Goal: Transaction & Acquisition: Purchase product/service

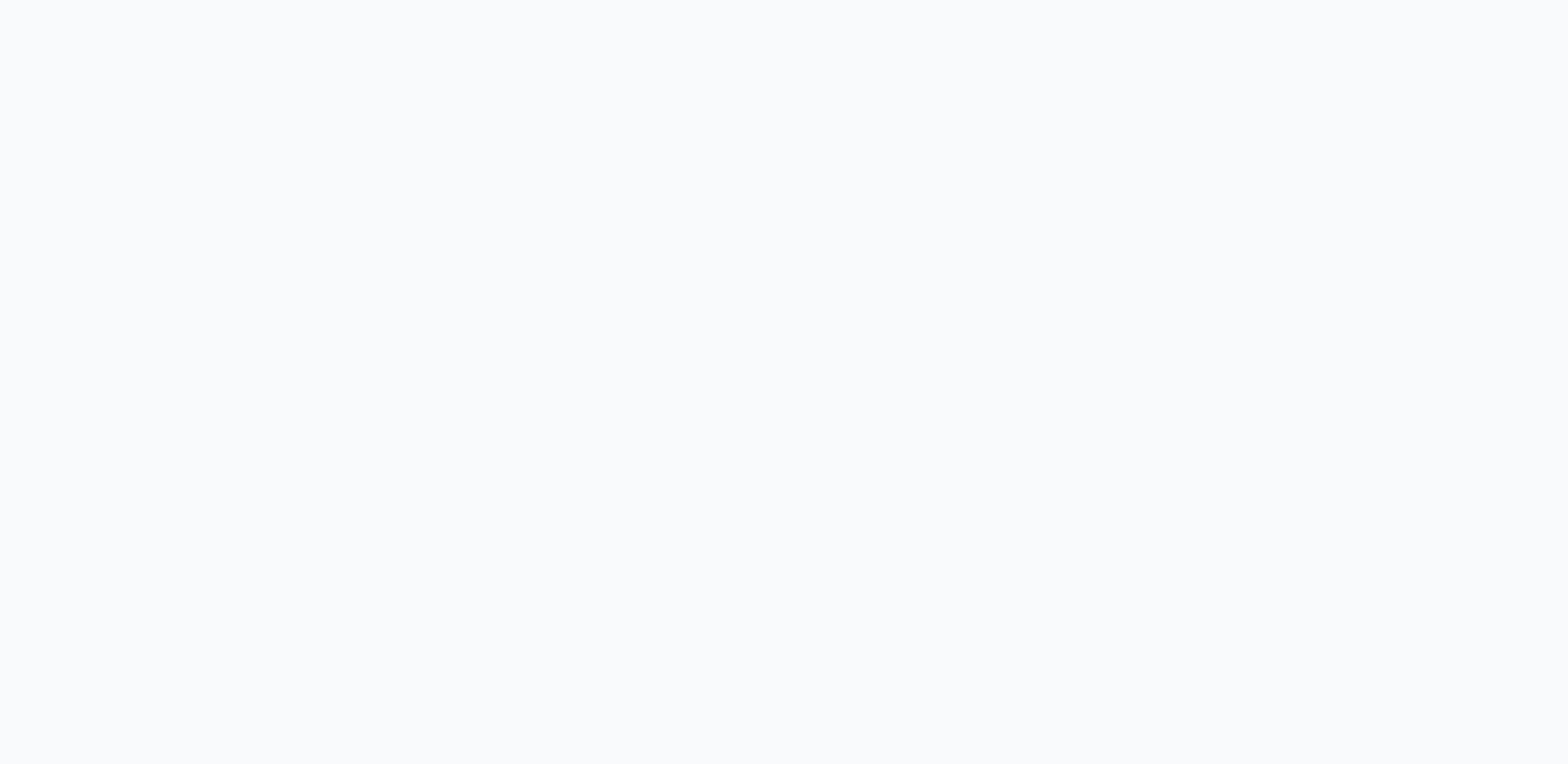
click at [877, 17] on body at bounding box center [784, 382] width 1568 height 764
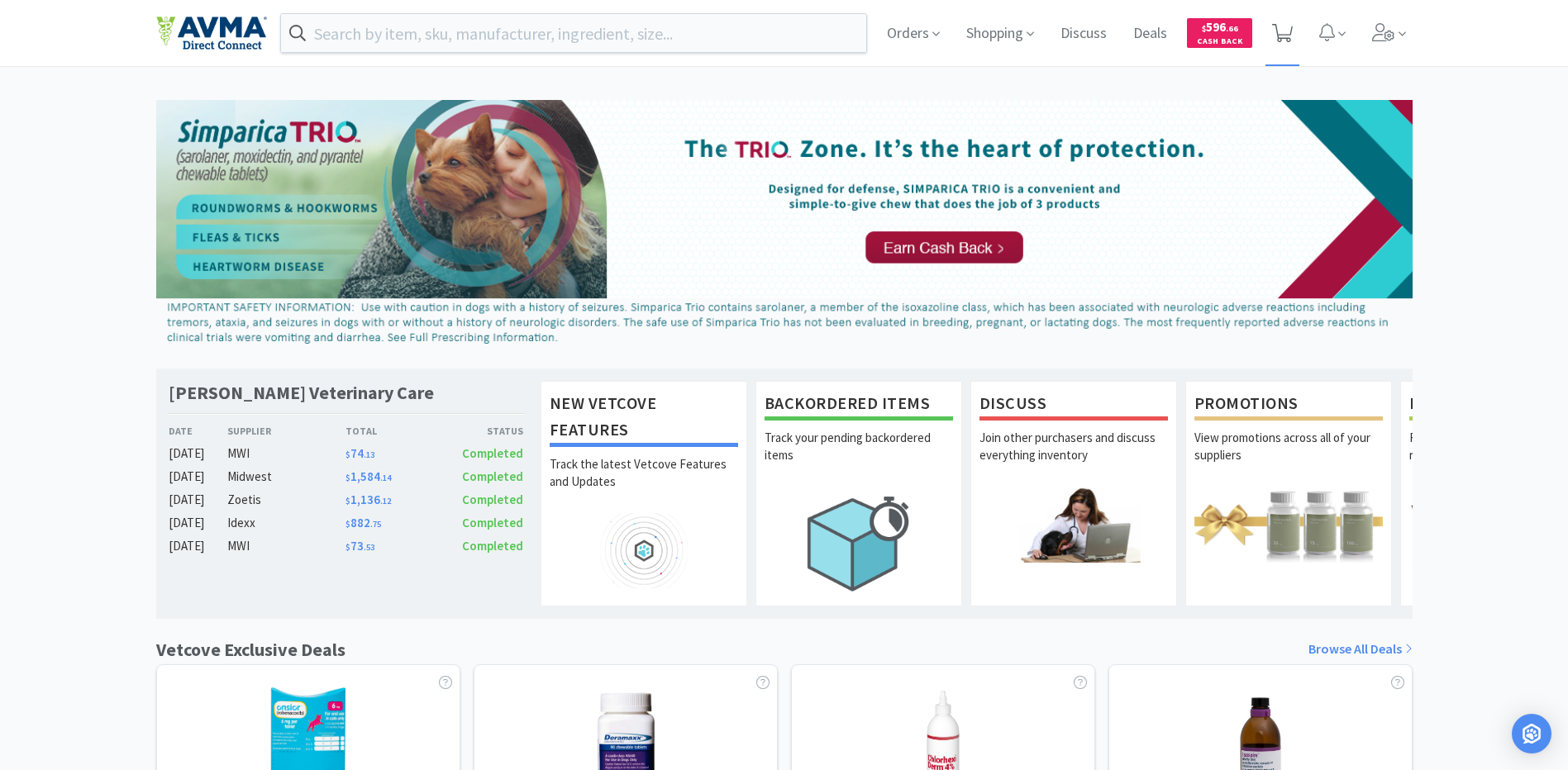
click at [1283, 31] on icon at bounding box center [1282, 33] width 21 height 18
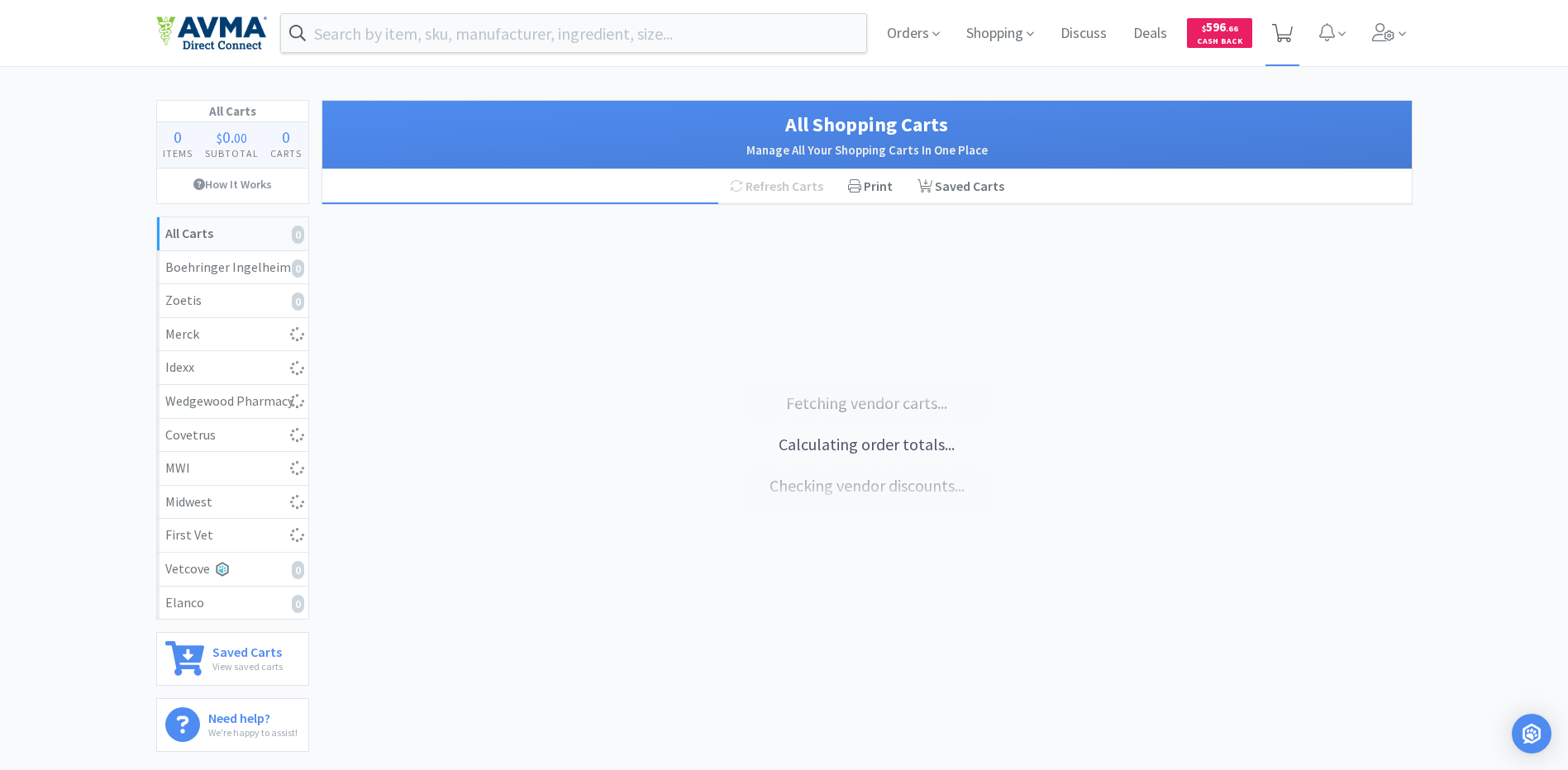
select select "1"
select select "3"
select select "1"
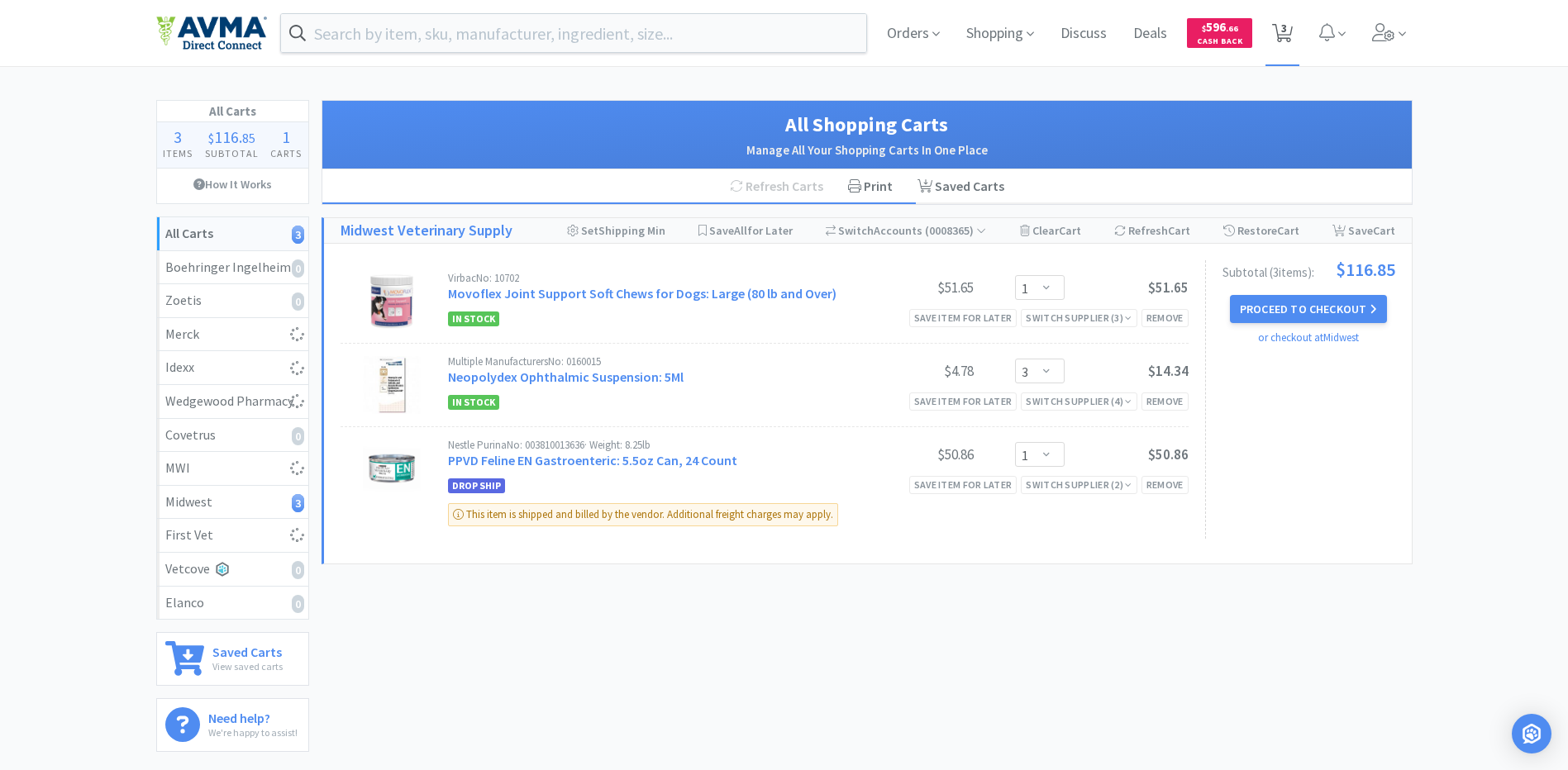
select select "1"
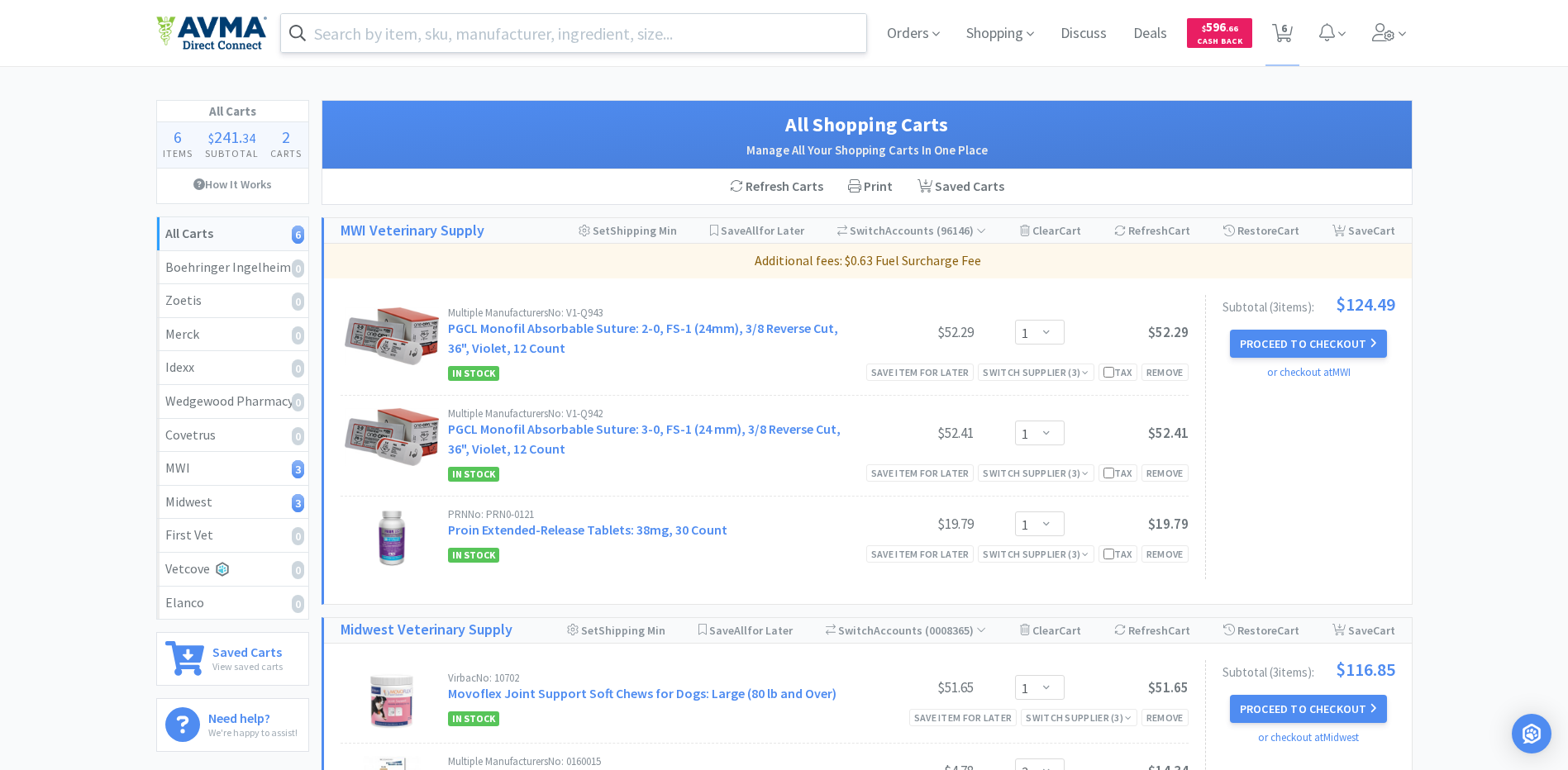
click at [366, 43] on input "text" at bounding box center [574, 33] width 586 height 38
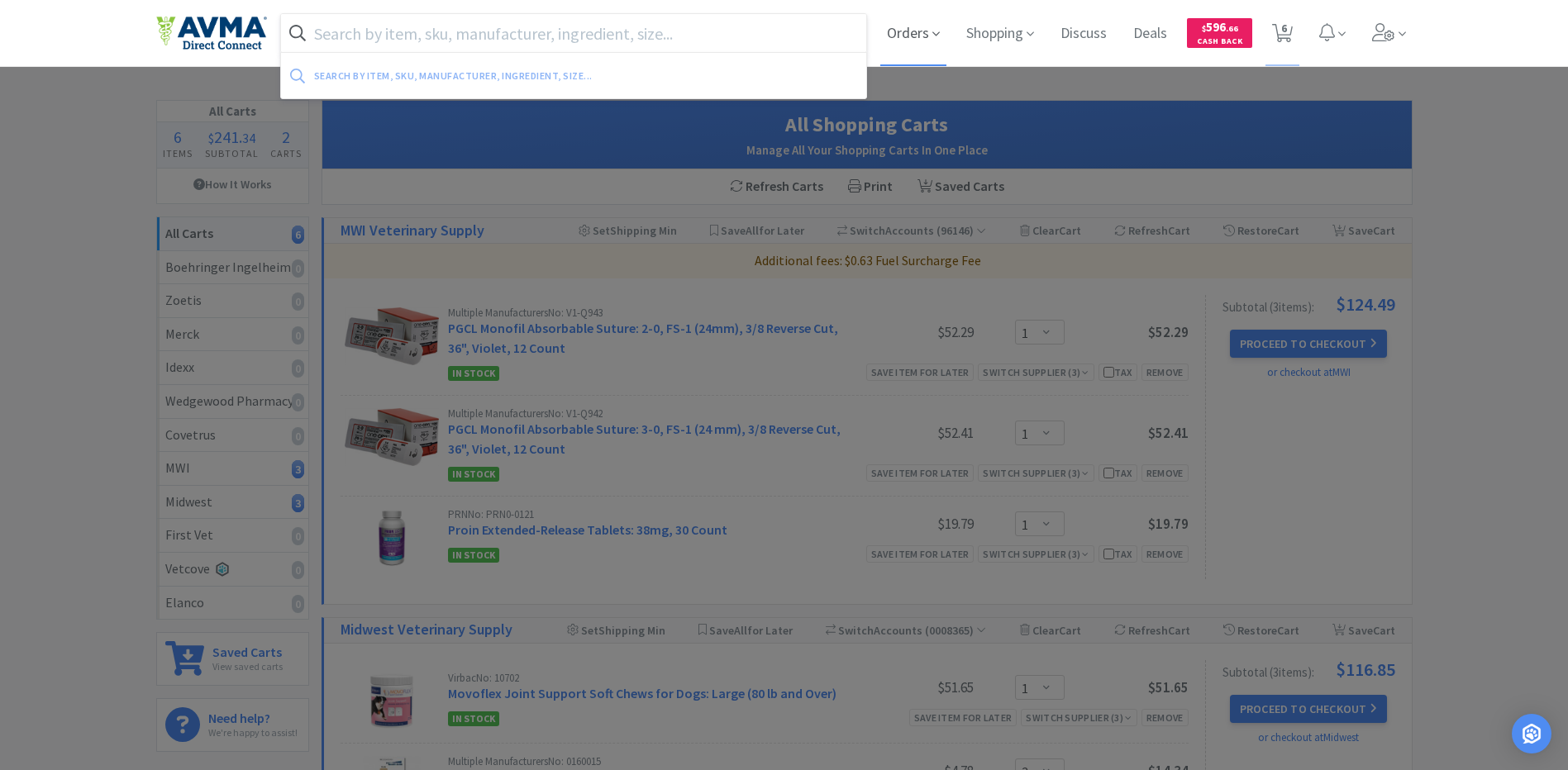
click at [909, 27] on span "Orders" at bounding box center [913, 33] width 66 height 66
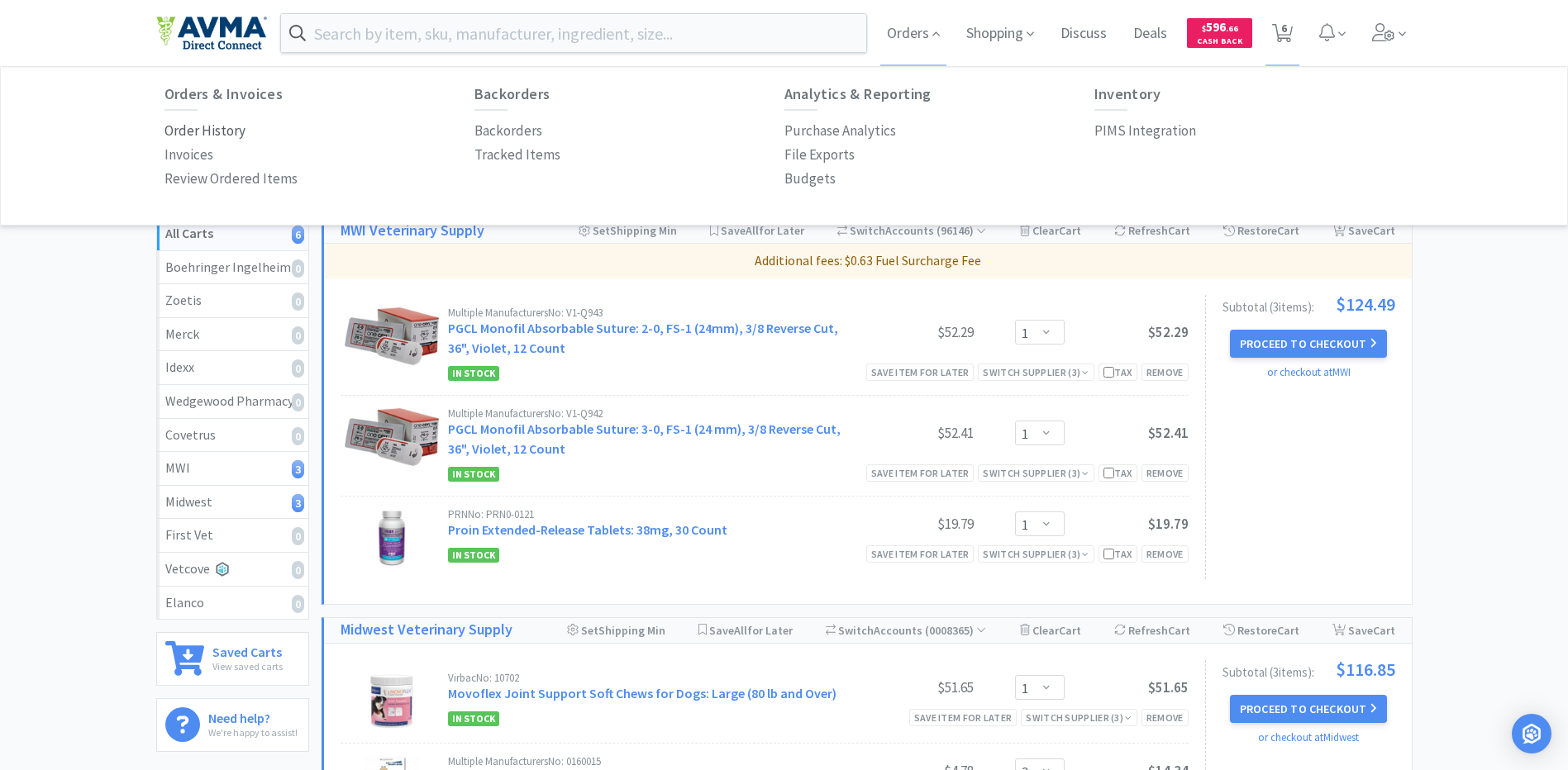
click at [196, 133] on p "Order History" at bounding box center [204, 131] width 81 height 22
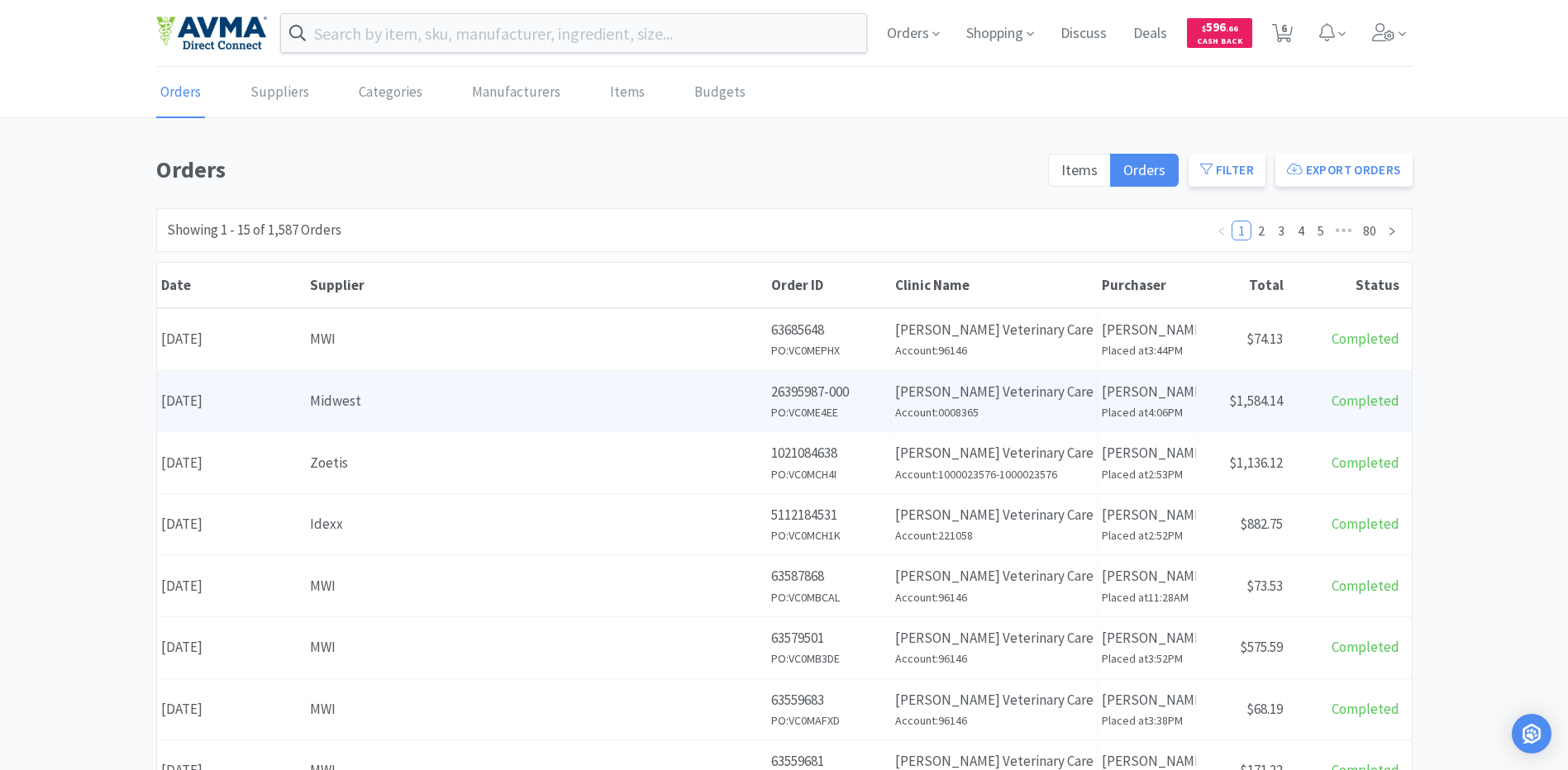
click at [517, 410] on div "Midwest" at bounding box center [536, 401] width 452 height 22
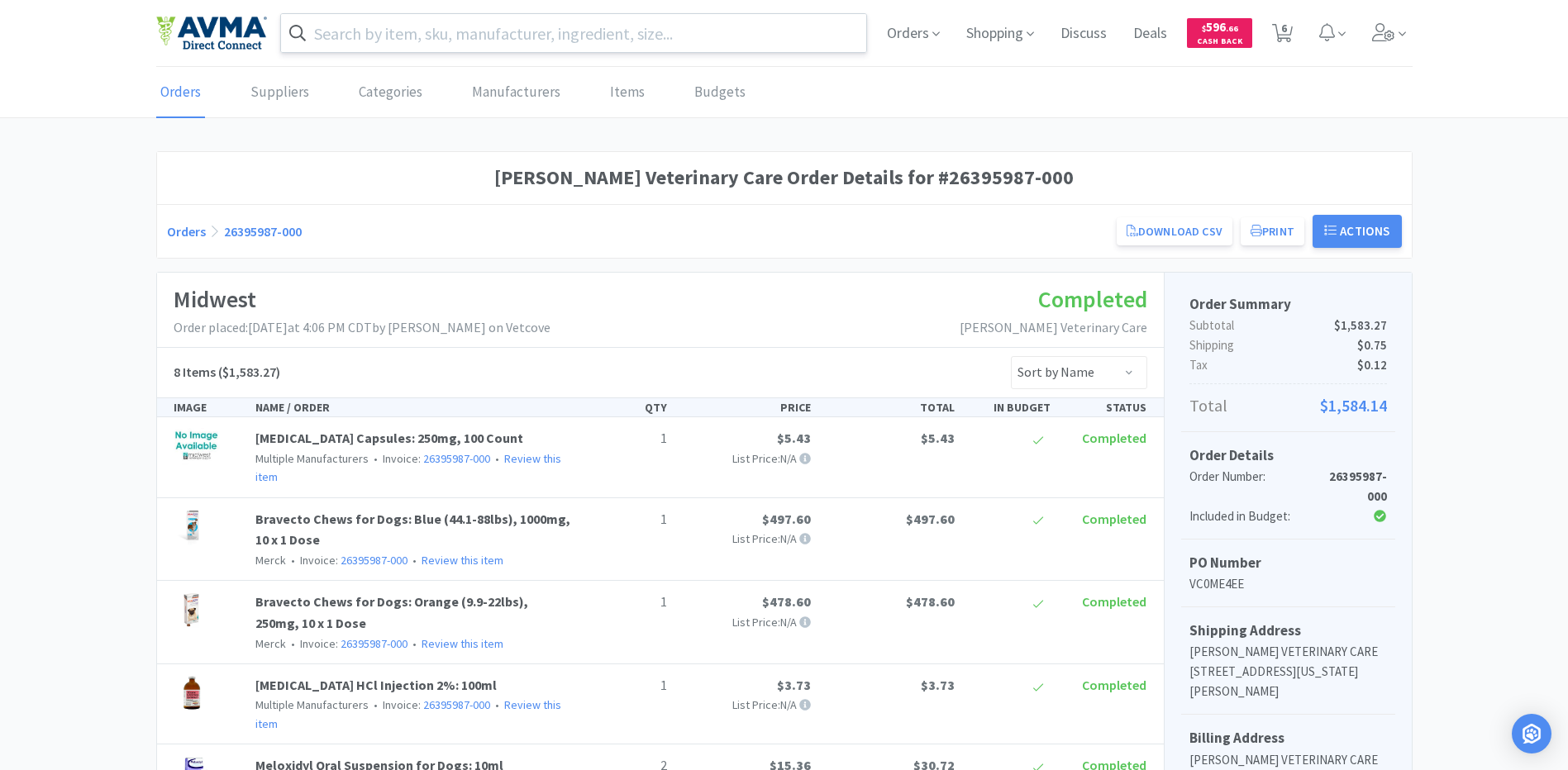
click at [542, 27] on input "text" at bounding box center [574, 33] width 586 height 38
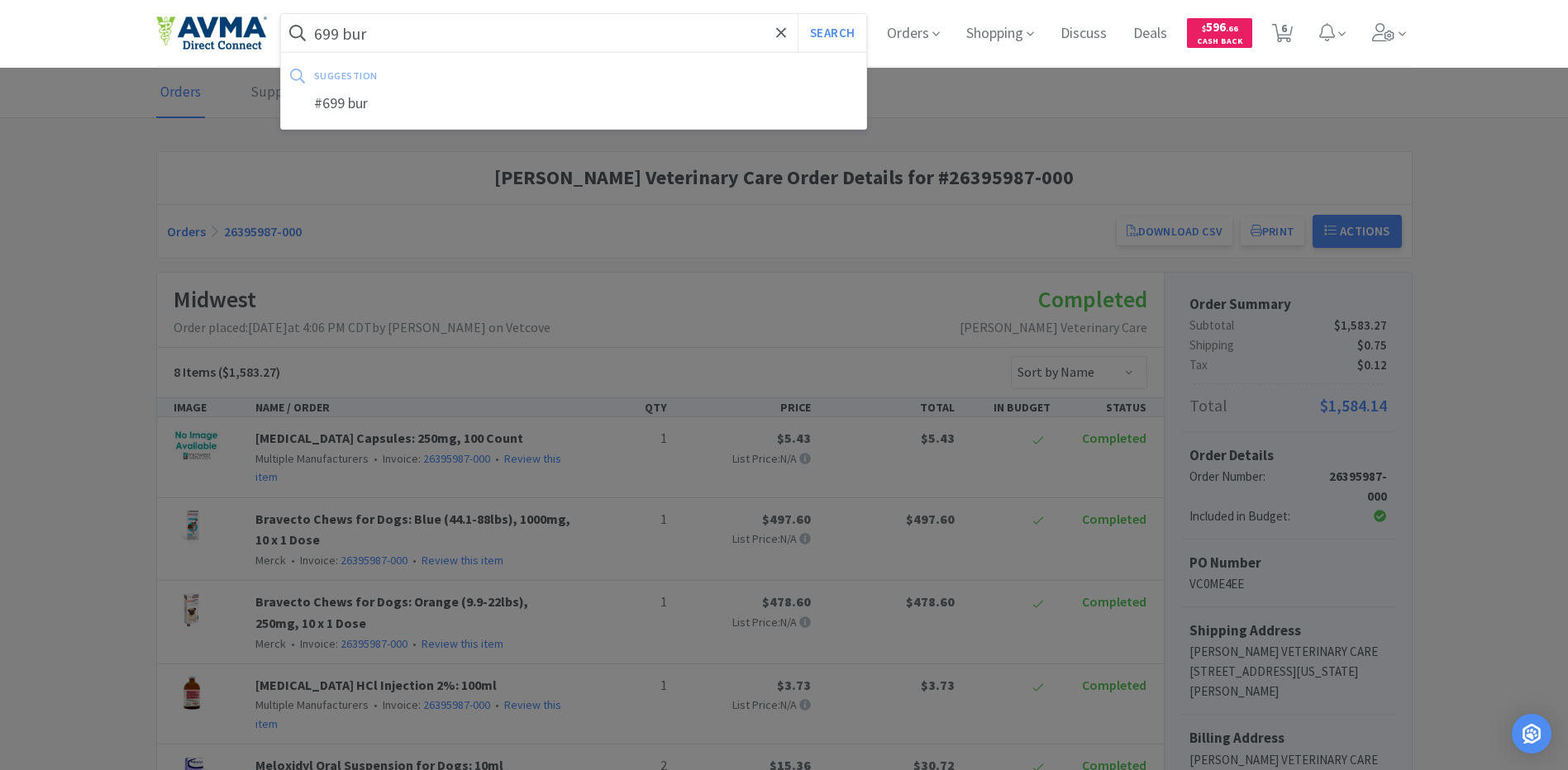
type input "699 bur"
click at [797, 14] on button "Search" at bounding box center [831, 33] width 69 height 38
select select "1"
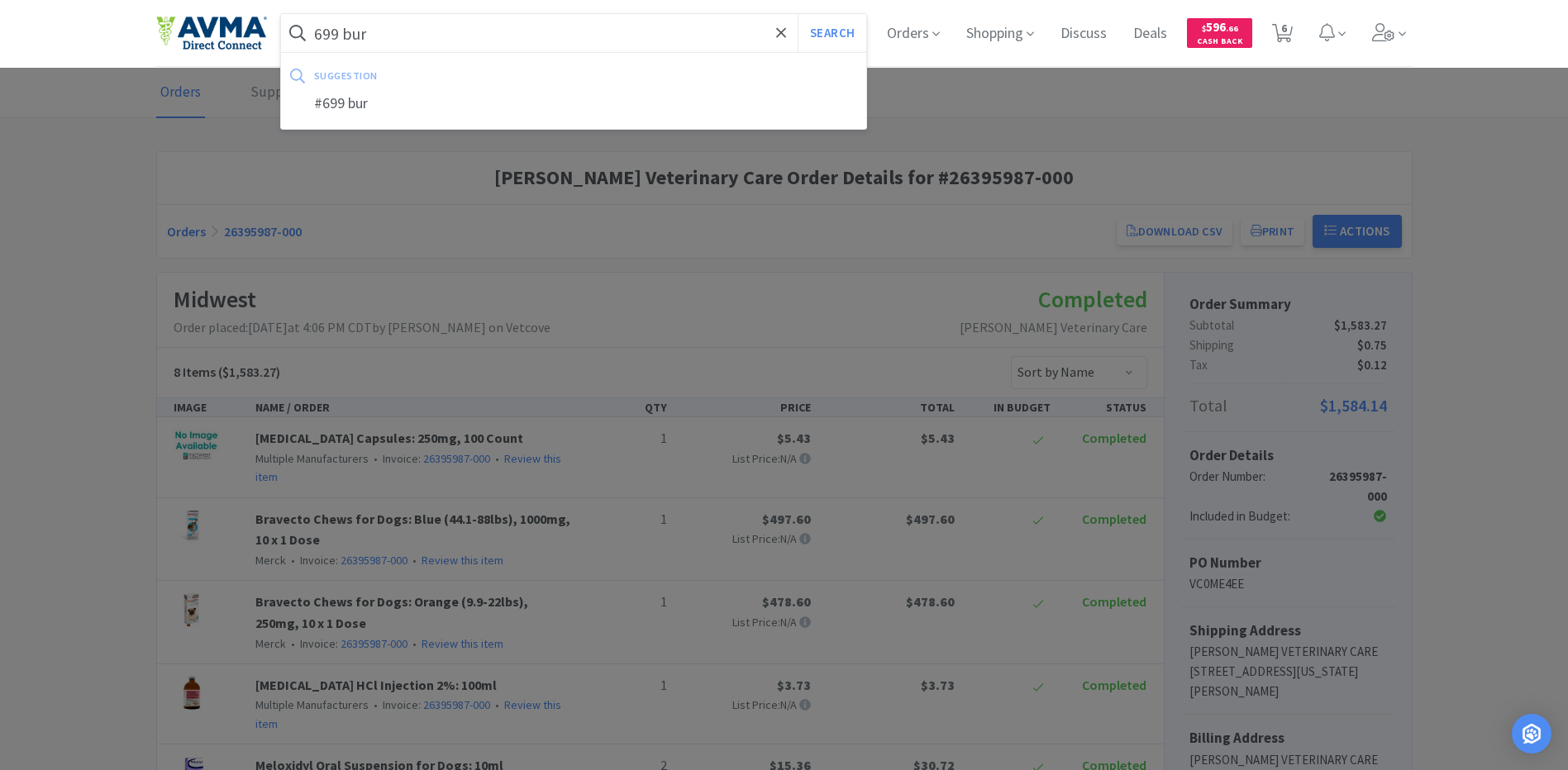
select select "1"
select select "3"
select select "1"
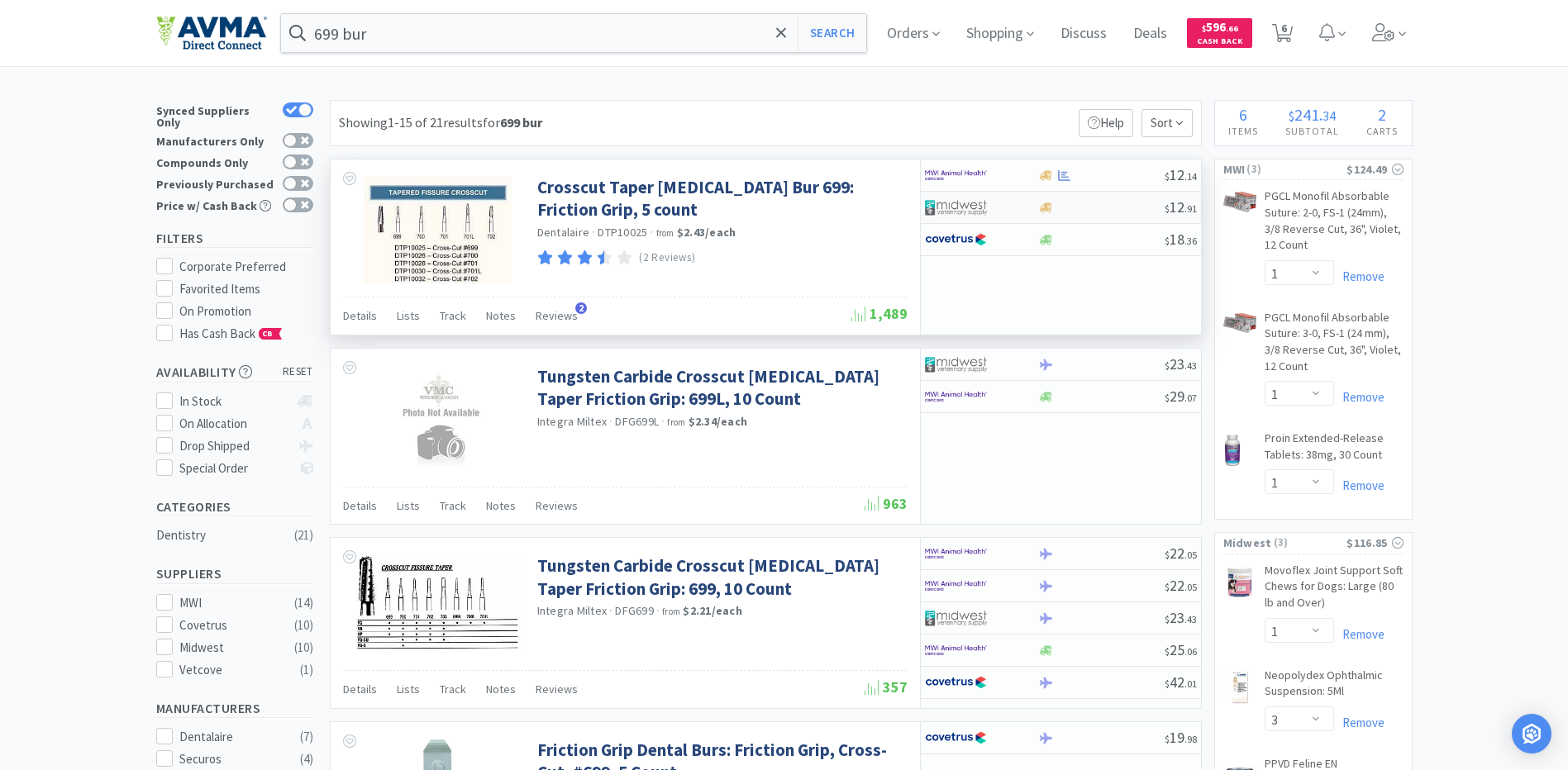
click at [1086, 208] on div at bounding box center [1101, 207] width 127 height 12
select select "1"
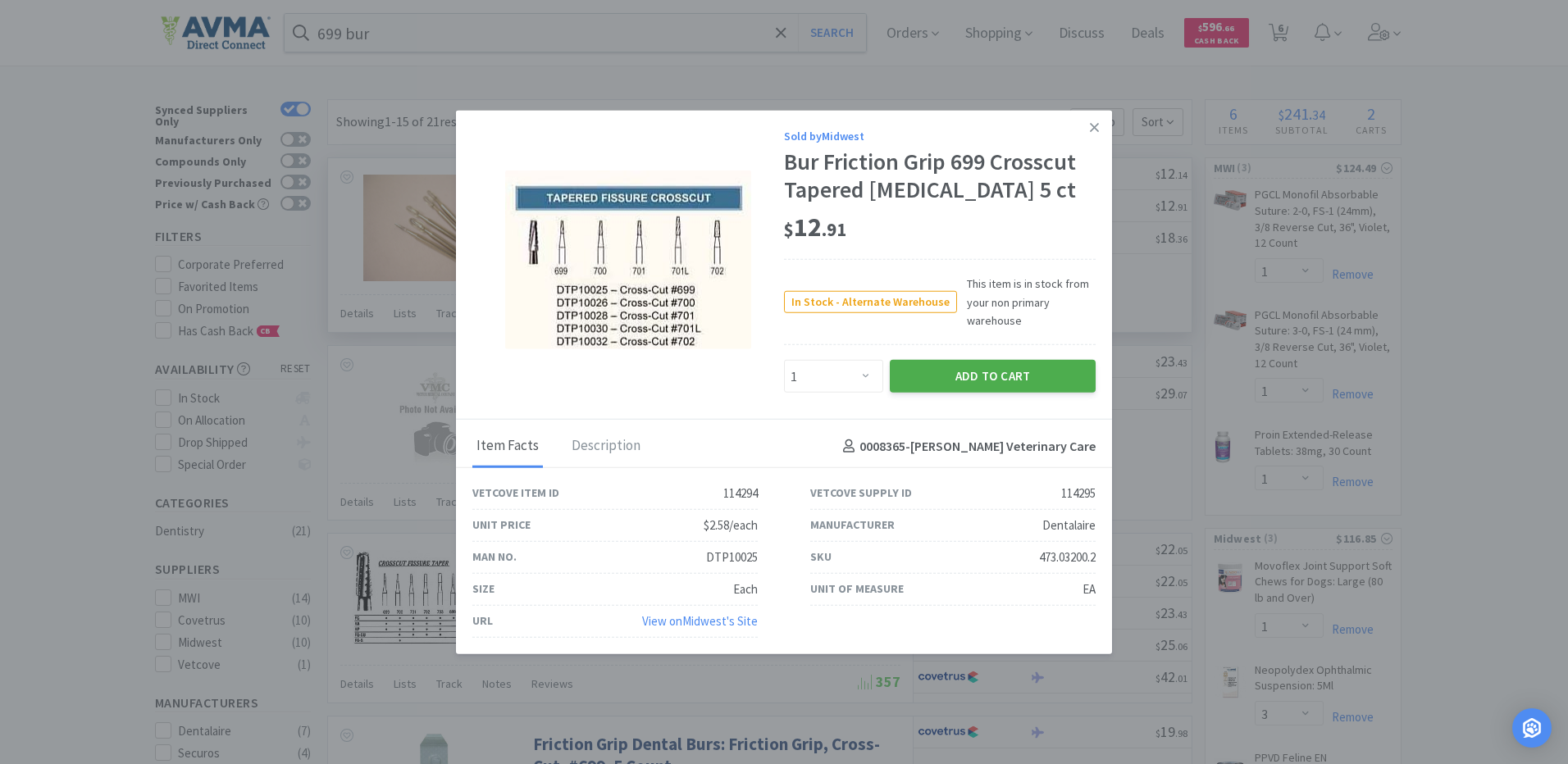
click at [999, 370] on button "Add to Cart" at bounding box center [993, 376] width 206 height 33
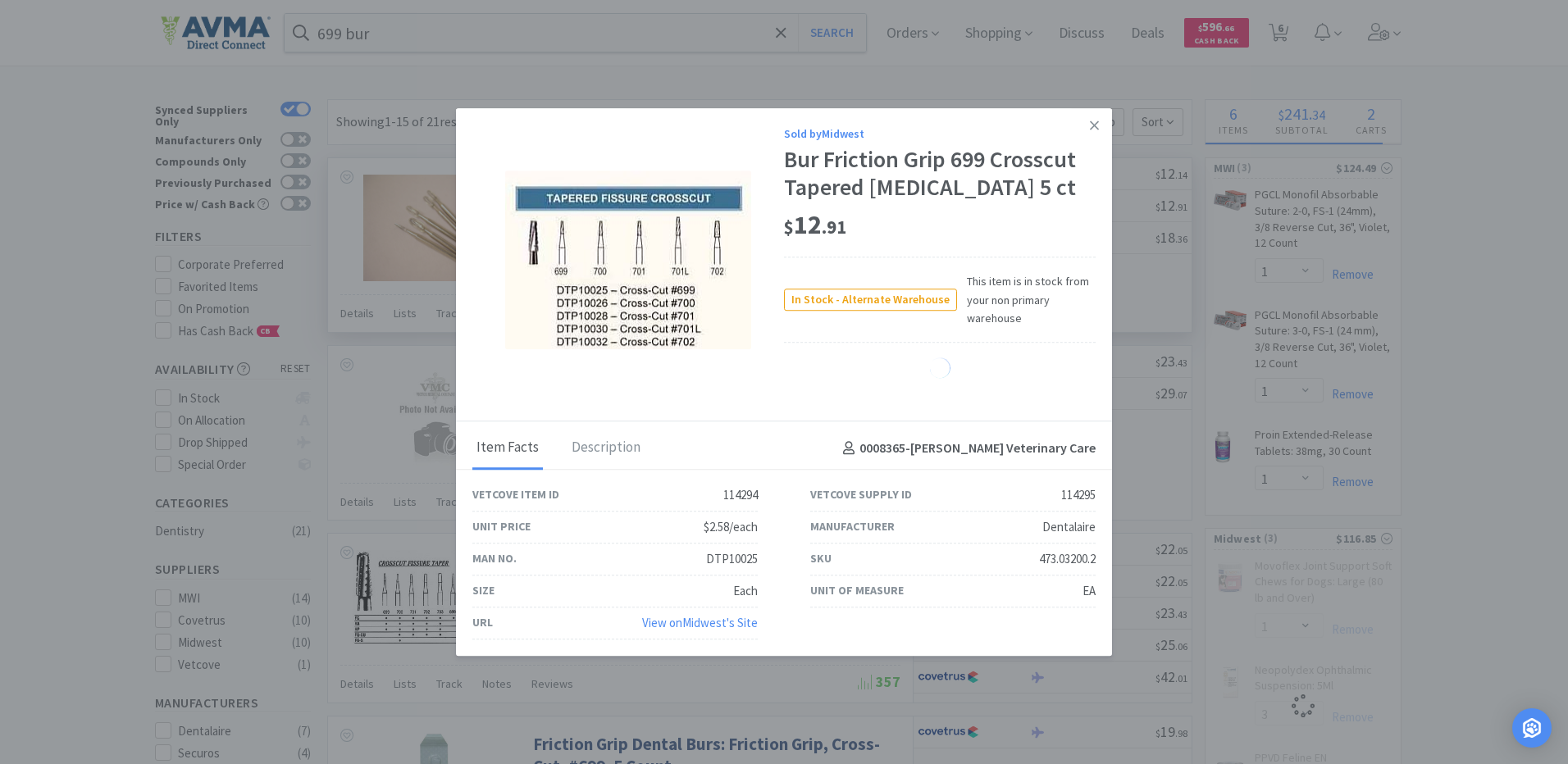
select select "1"
select select "3"
select select "1"
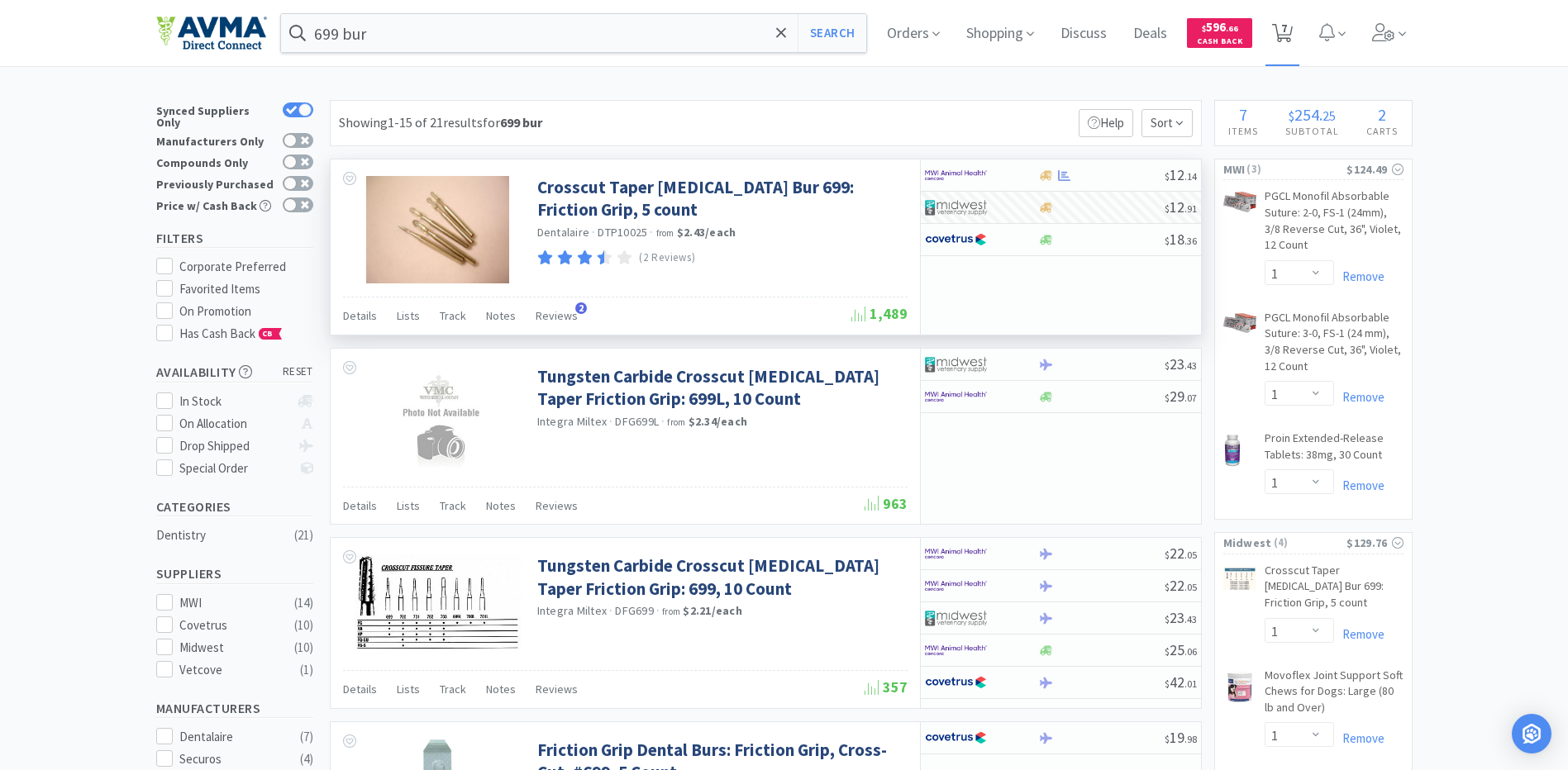
click at [1293, 33] on span "7" at bounding box center [1282, 33] width 21 height 23
select select "1"
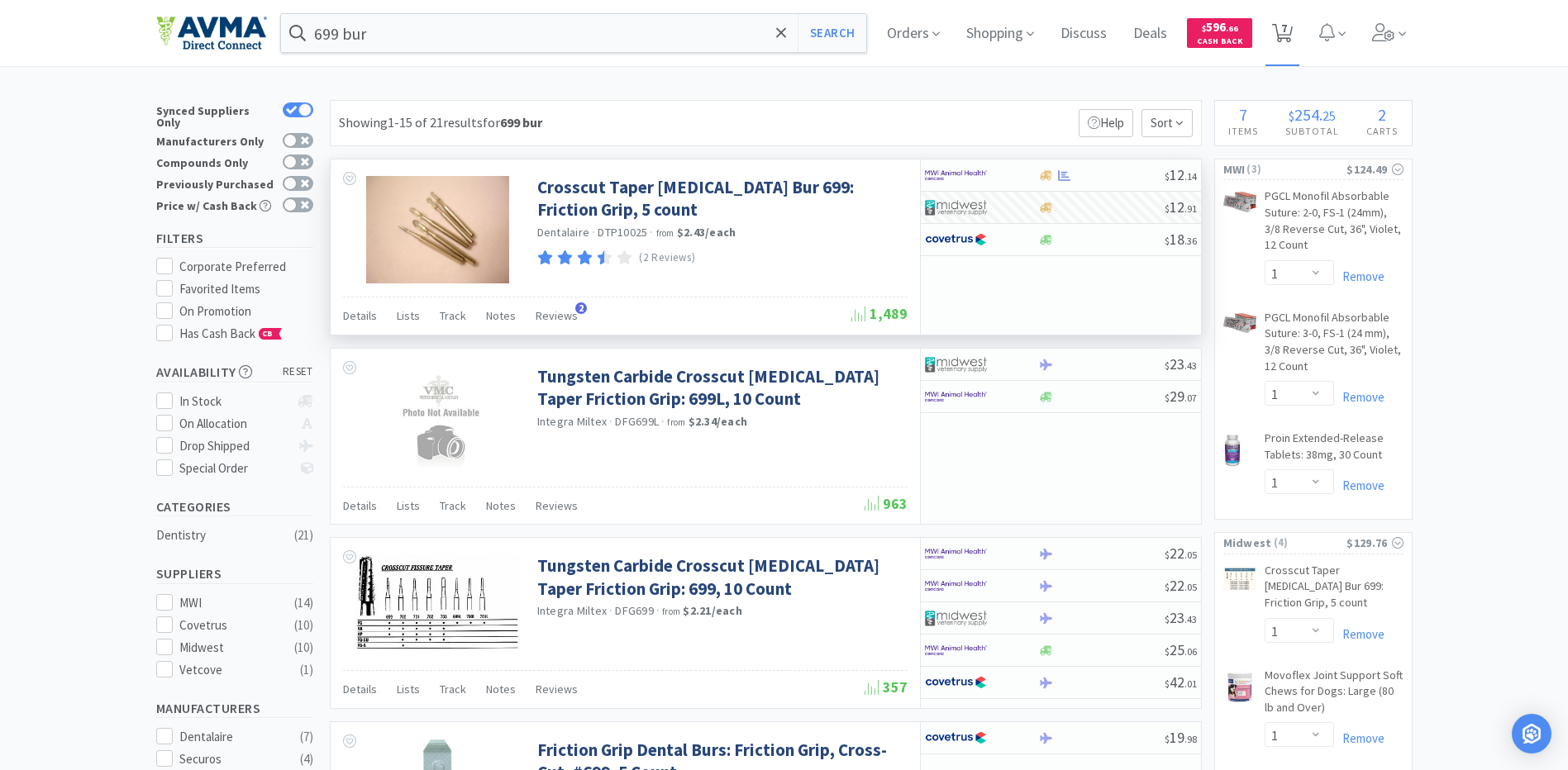
select select "1"
select select "3"
select select "1"
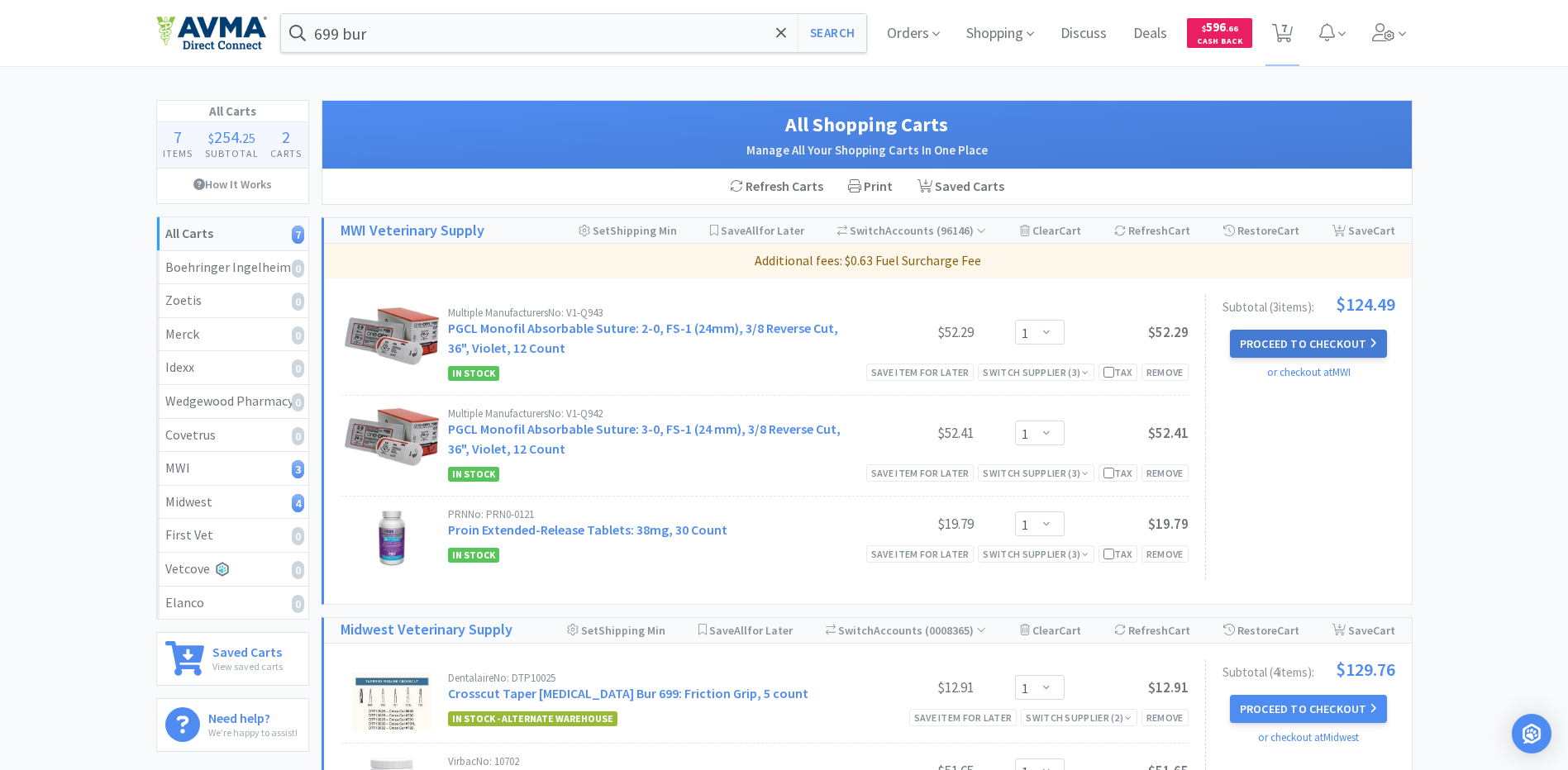
click at [1284, 343] on button "Proceed to Checkout" at bounding box center [1308, 344] width 157 height 28
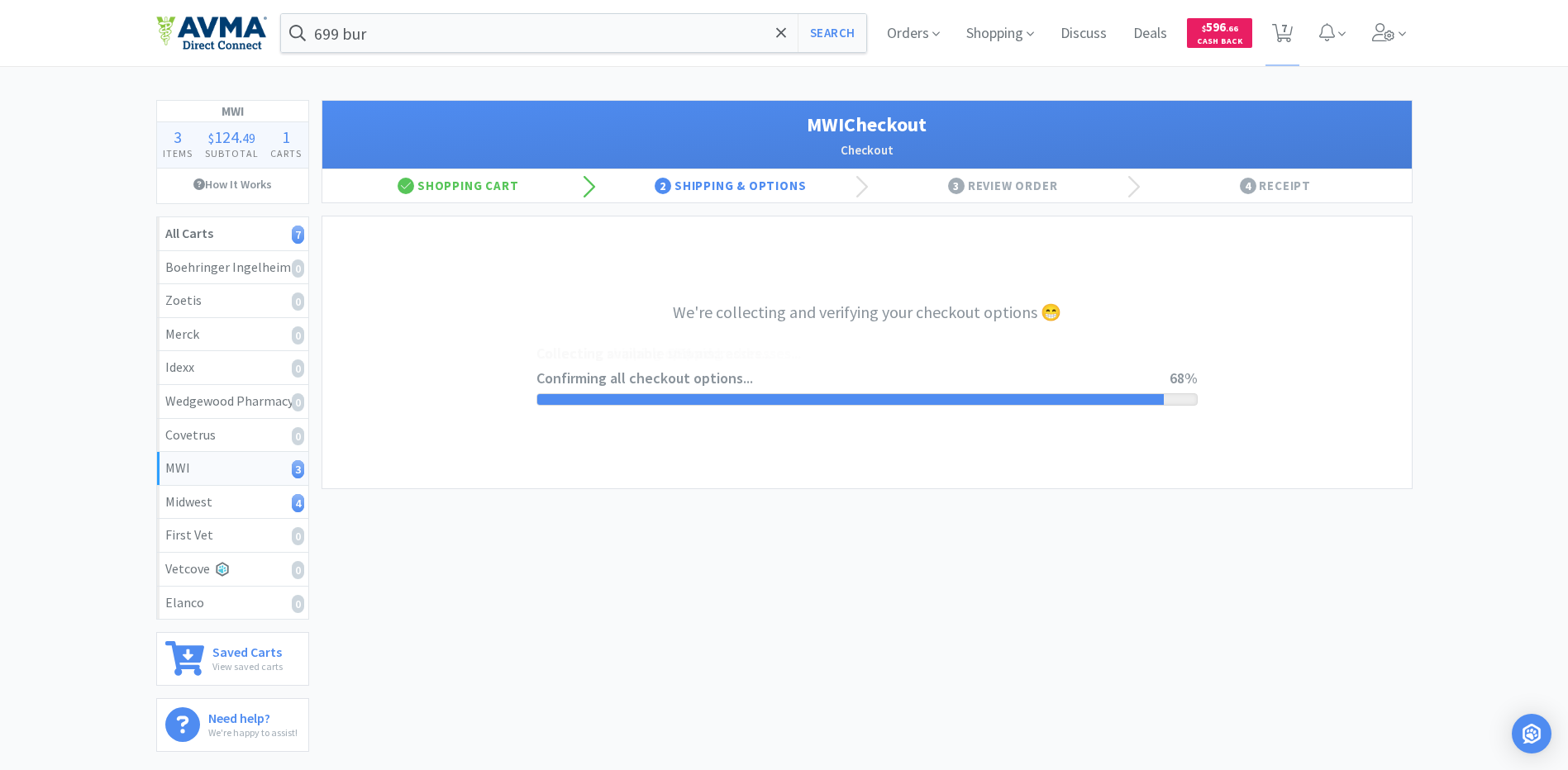
select select "STD_"
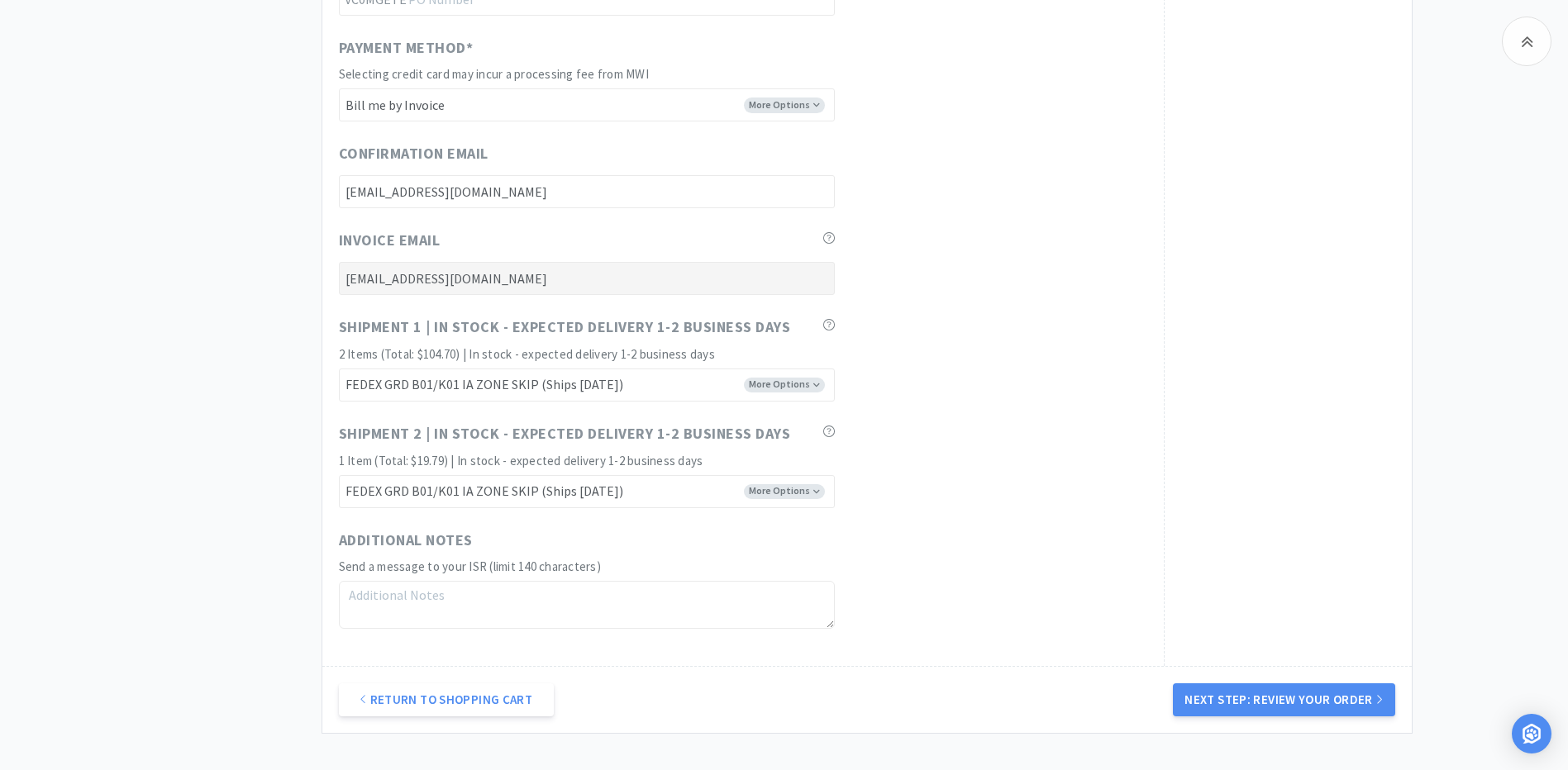
scroll to position [1055, 0]
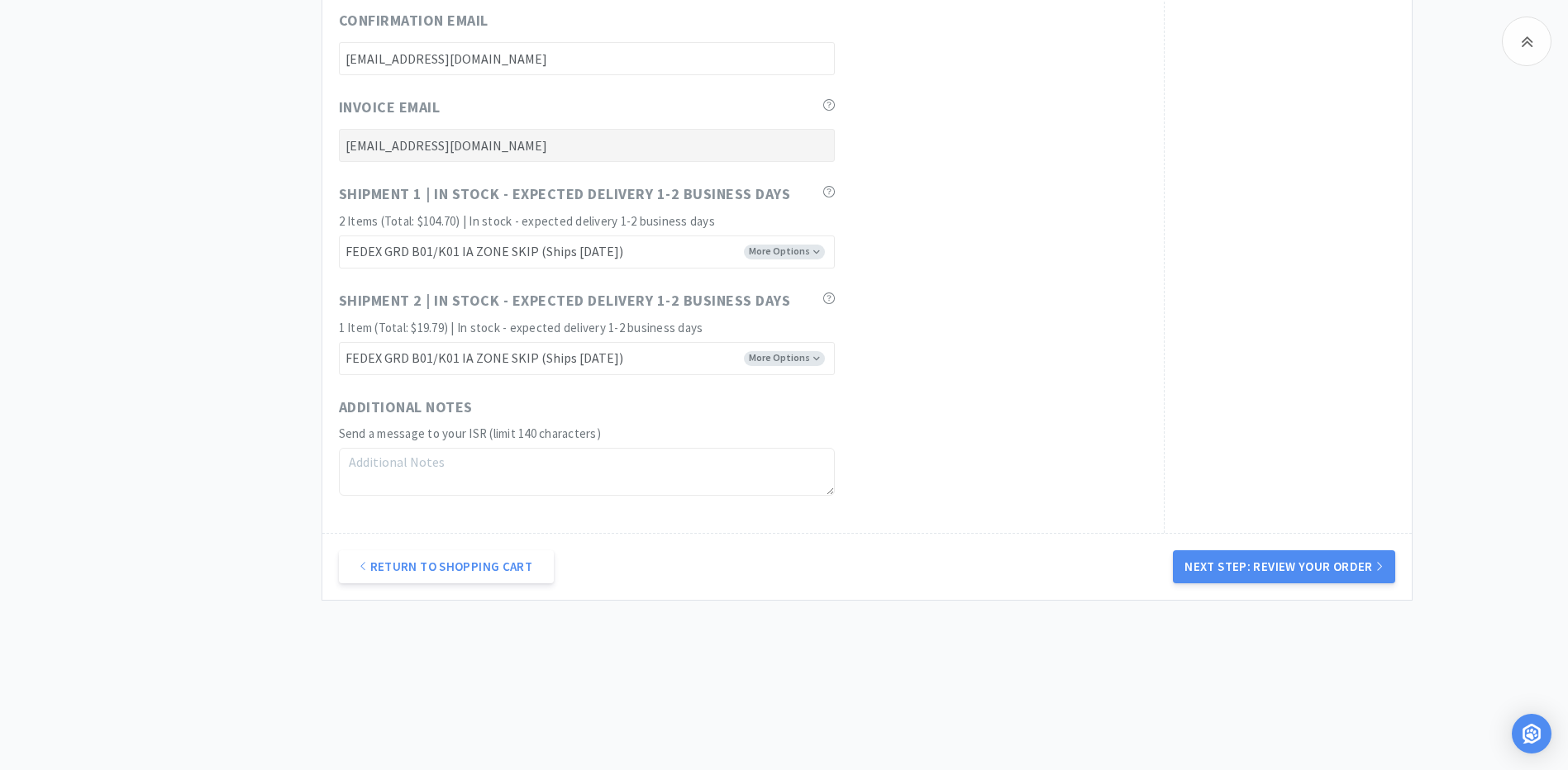
drag, startPoint x: 1289, startPoint y: 569, endPoint x: 1299, endPoint y: 569, distance: 10.0
click at [1292, 569] on button "Next Step: Review Your Order" at bounding box center [1284, 567] width 221 height 33
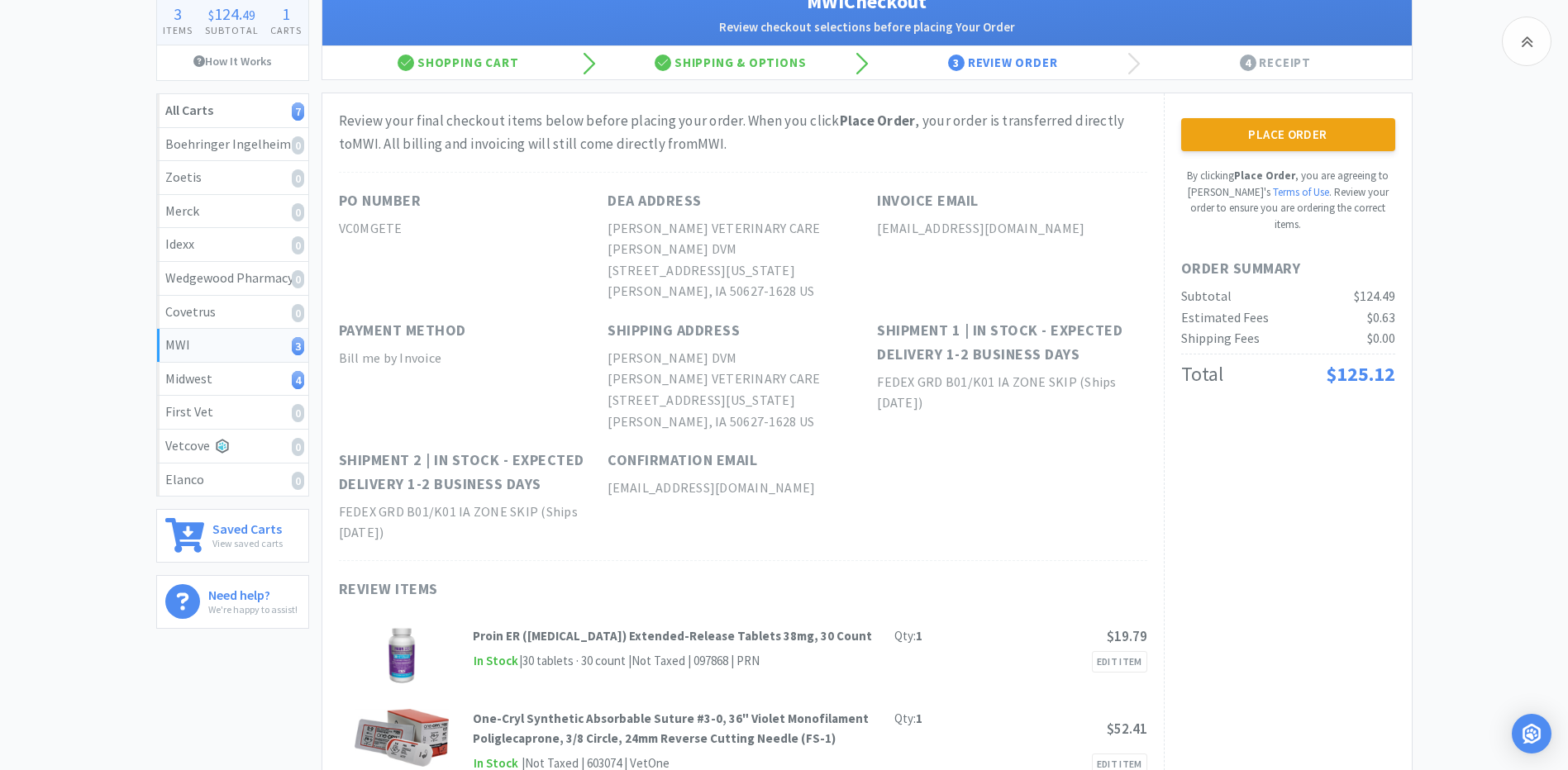
scroll to position [0, 0]
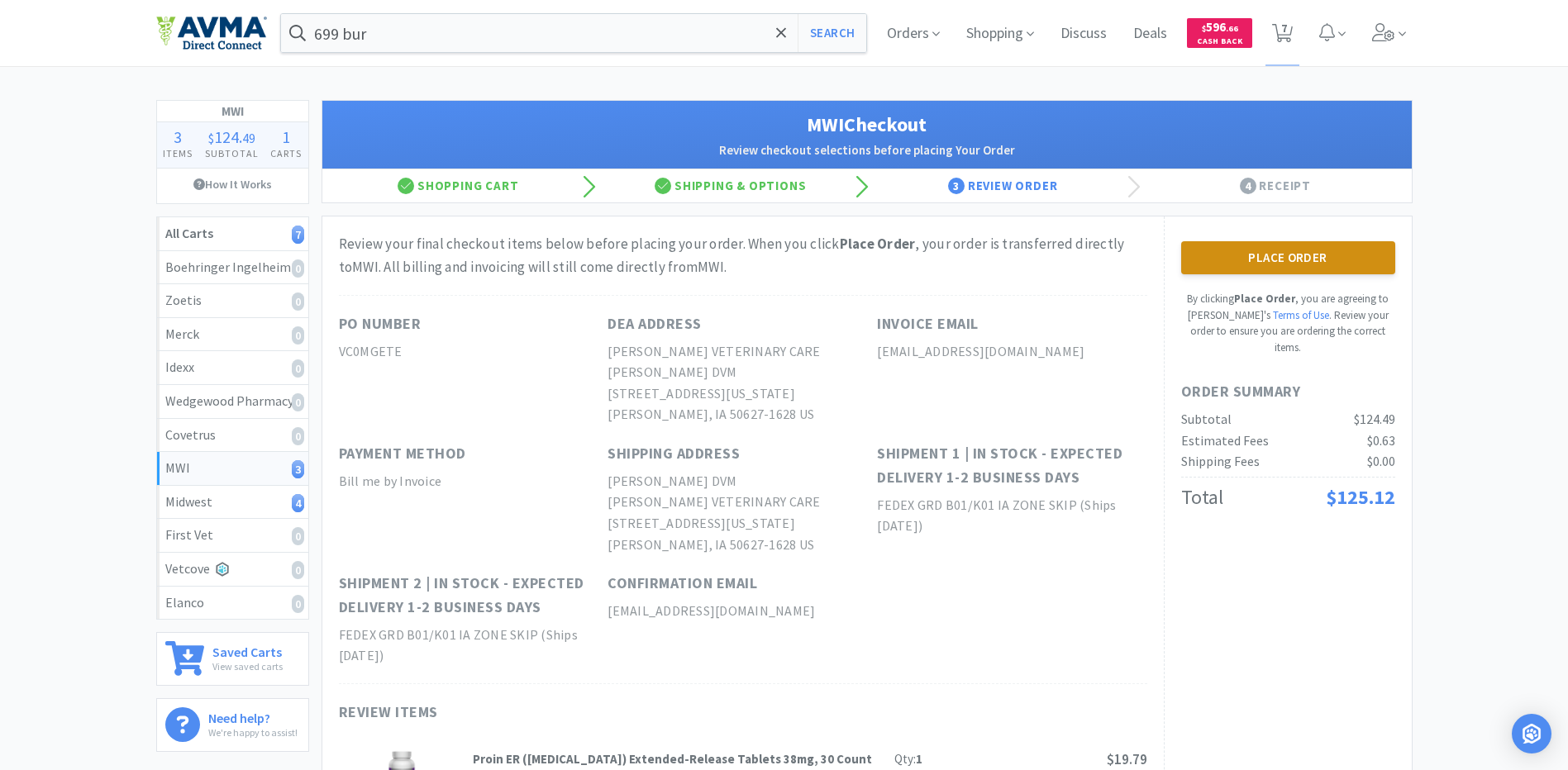
click at [1299, 258] on button "Place Order" at bounding box center [1288, 257] width 214 height 33
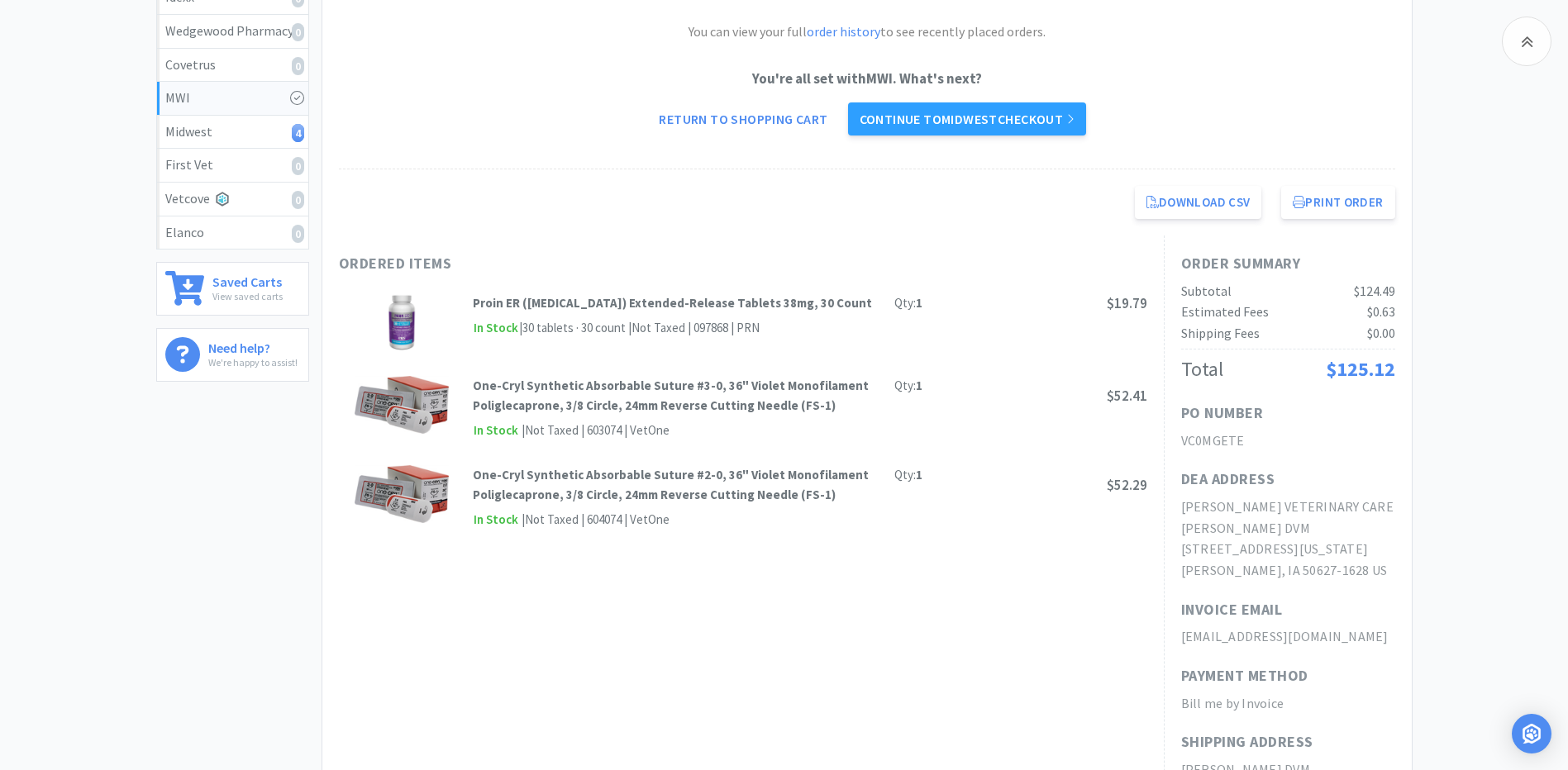
scroll to position [413, 0]
